Goal: Find specific page/section: Find specific page/section

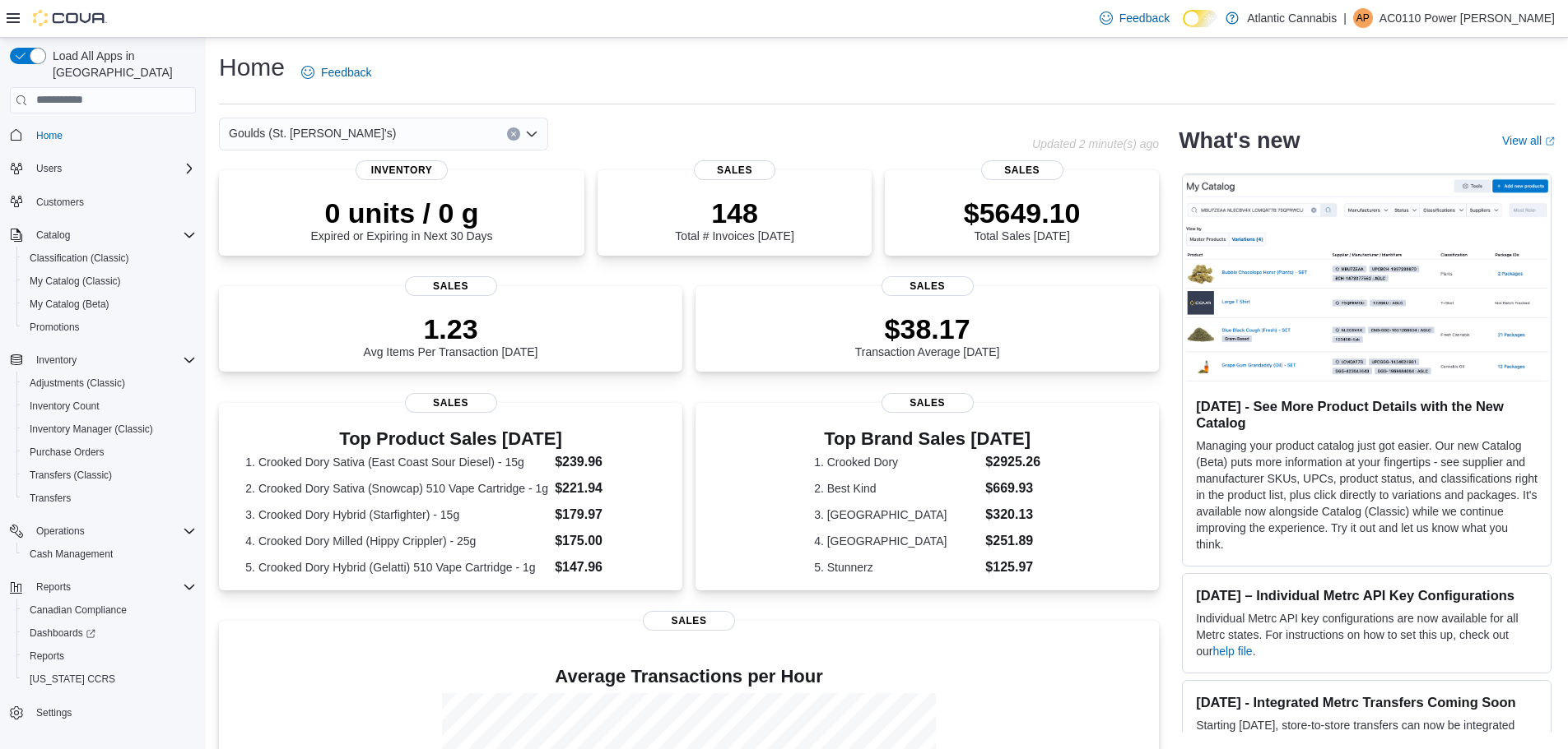
click at [533, 132] on icon "Open list of options" at bounding box center [532, 135] width 13 height 13
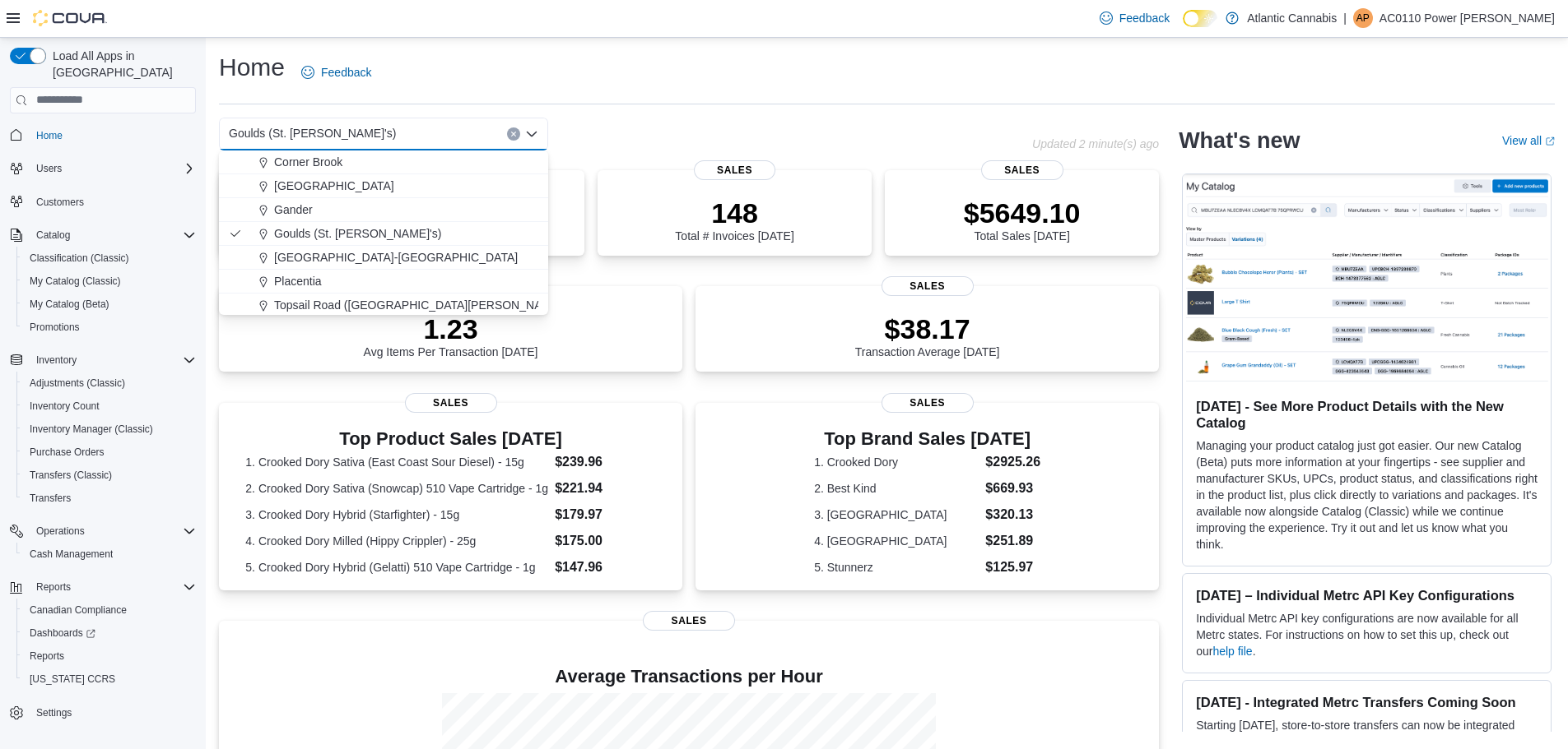
scroll to position [98, 0]
click at [334, 296] on span "Water Street (St. John's)" at bounding box center [446, 302] width 345 height 16
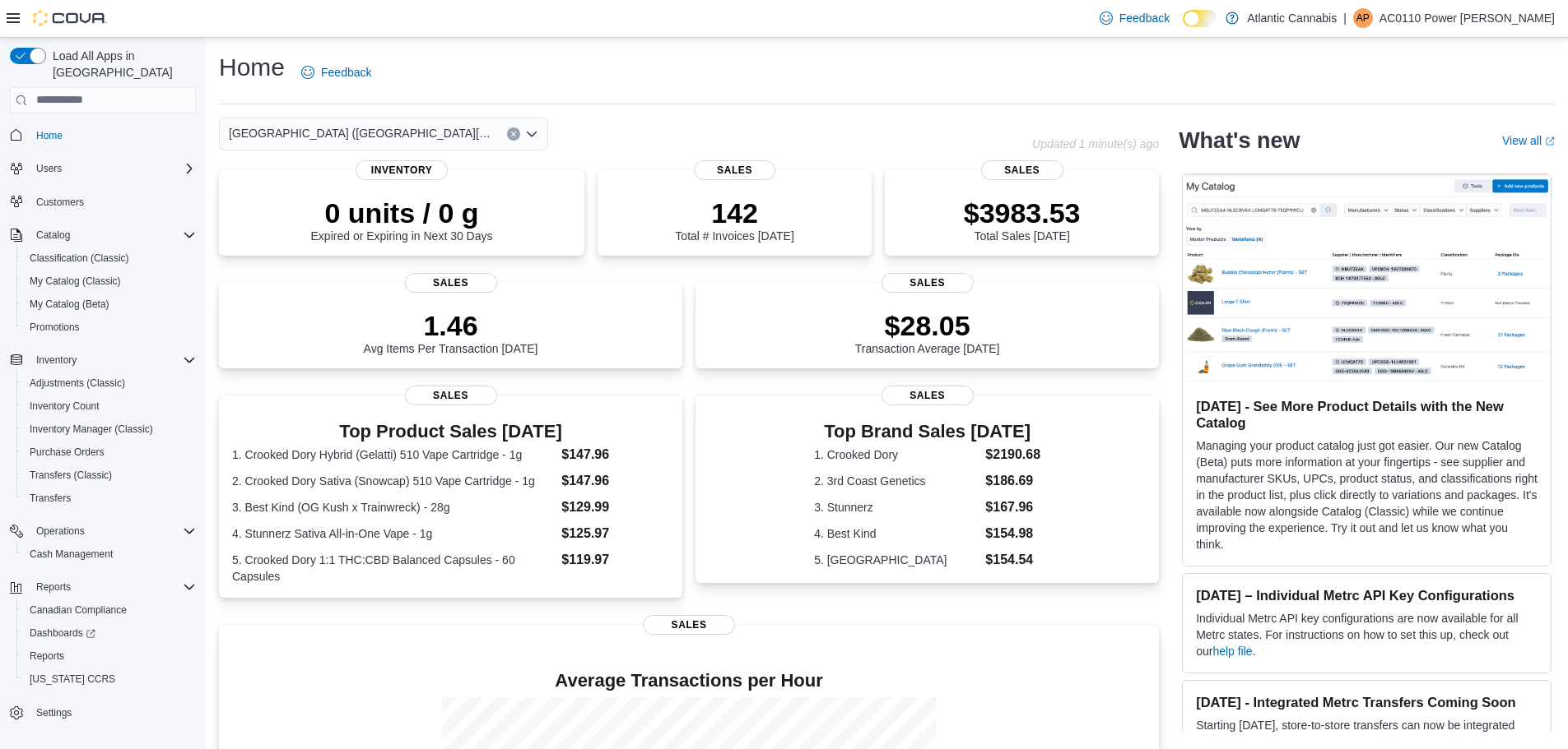
click at [533, 137] on icon "Open list of options" at bounding box center [532, 135] width 13 height 13
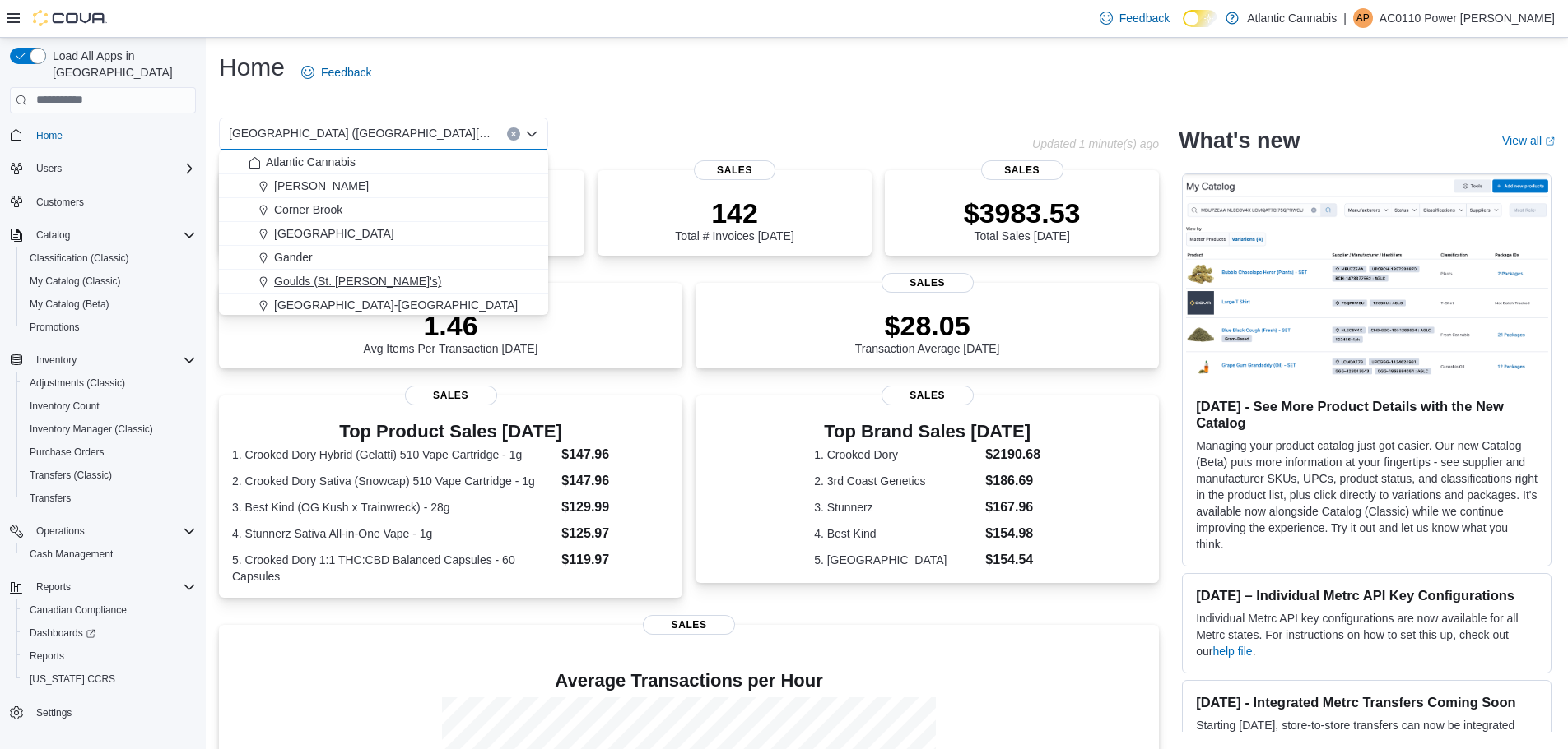
click at [360, 278] on span "Goulds (St. [PERSON_NAME]'s)" at bounding box center [358, 281] width 167 height 16
